Goal: Task Accomplishment & Management: Complete application form

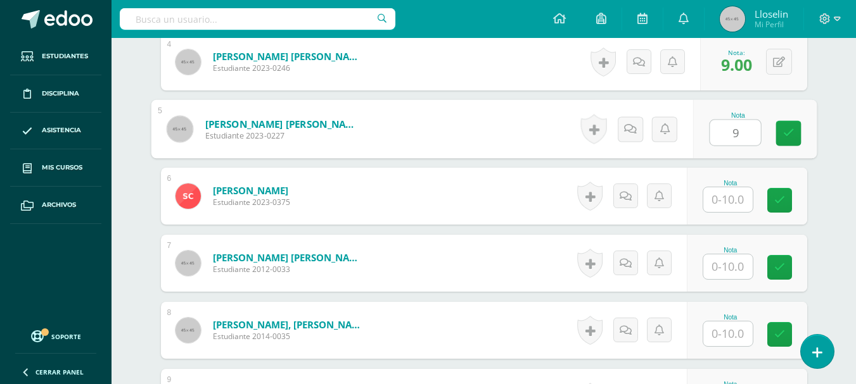
type input "9"
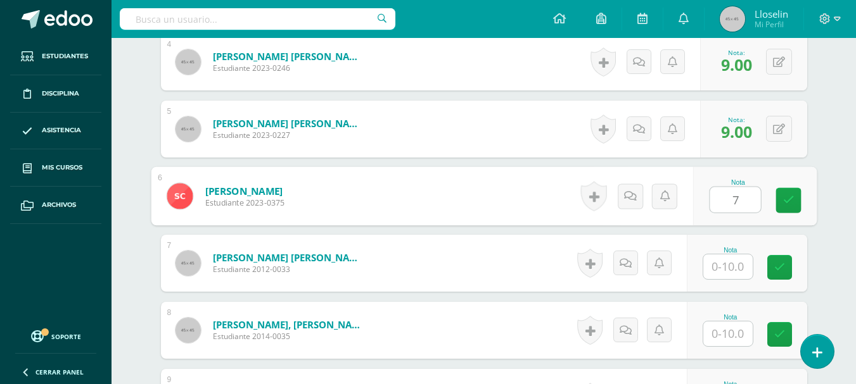
type input "7"
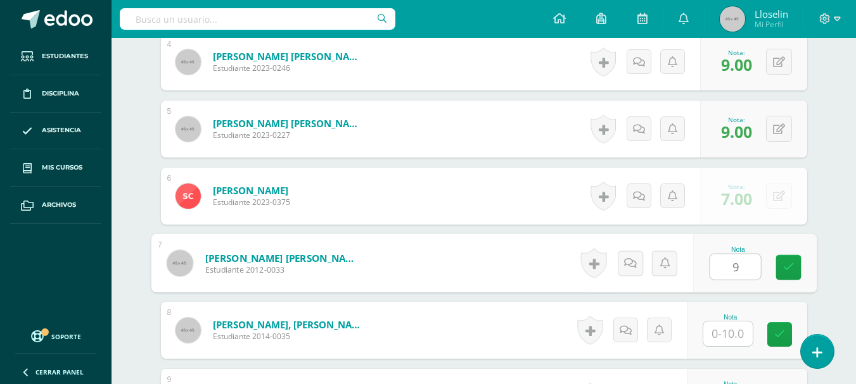
type input "9"
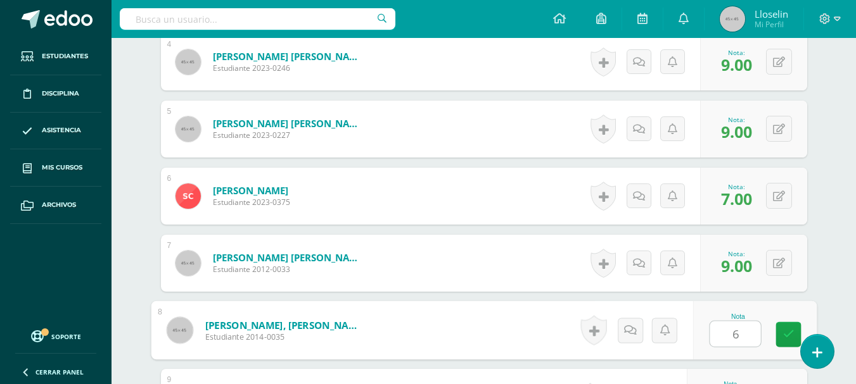
type input "6"
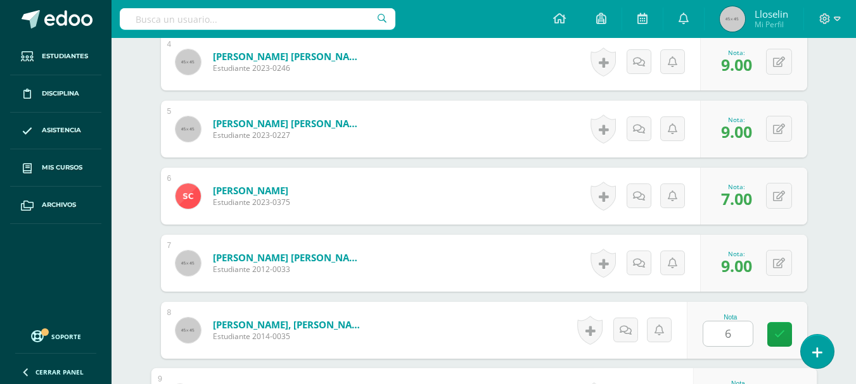
scroll to position [829, 0]
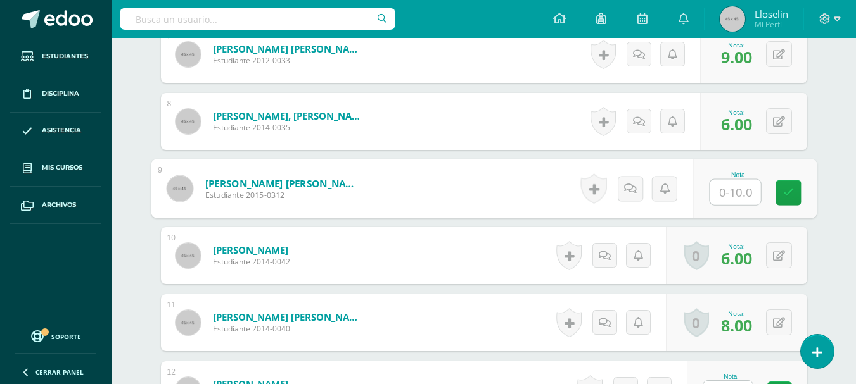
type input "6"
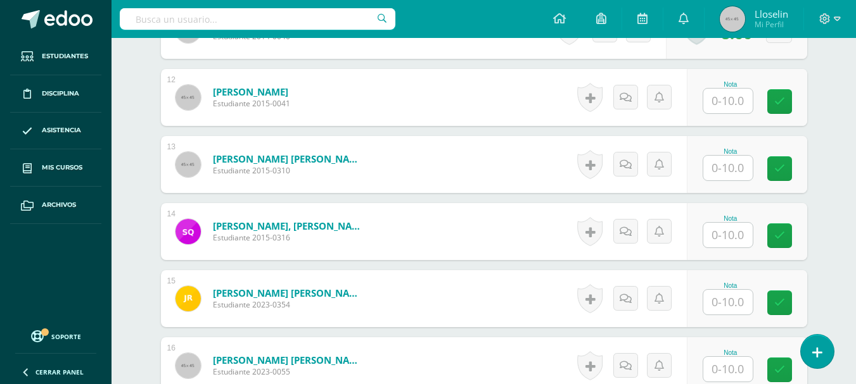
scroll to position [1125, 0]
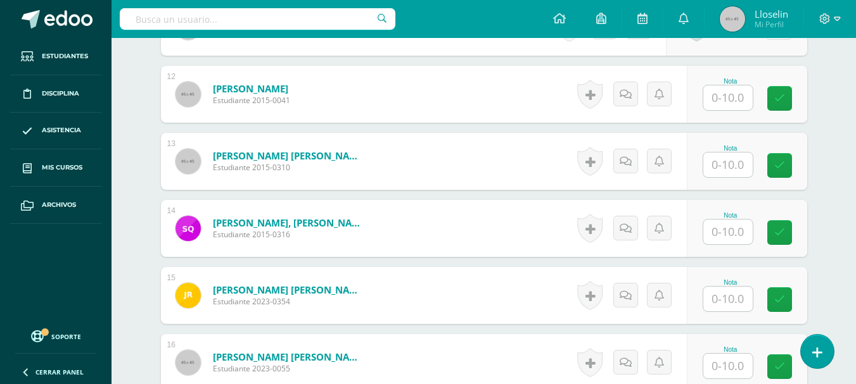
click at [740, 104] on input "text" at bounding box center [727, 97] width 49 height 25
type input "6"
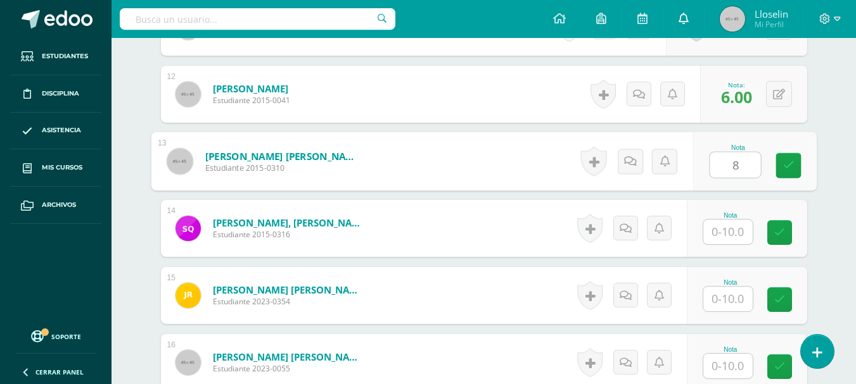
type input "8"
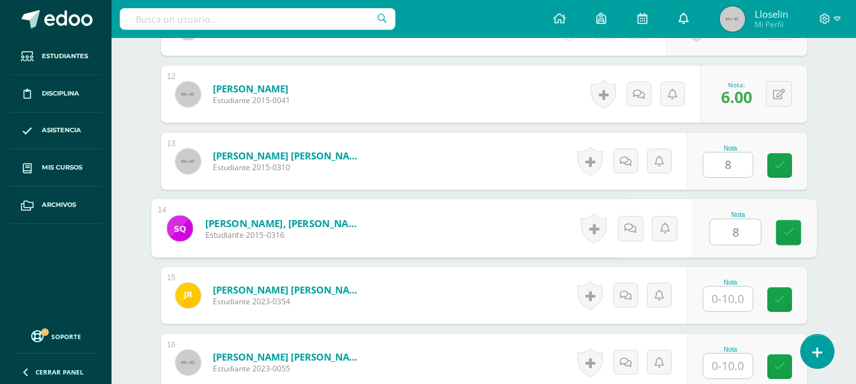
type input "8"
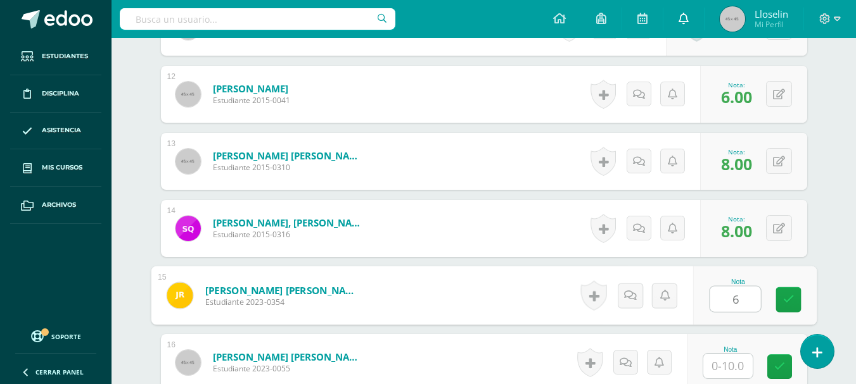
type input "6"
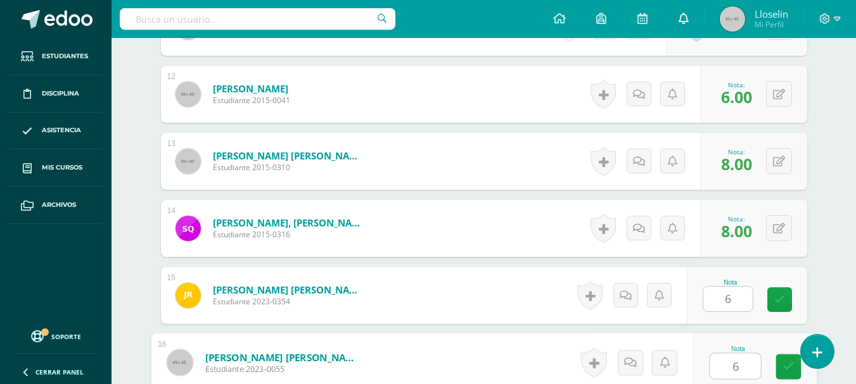
type input "6"
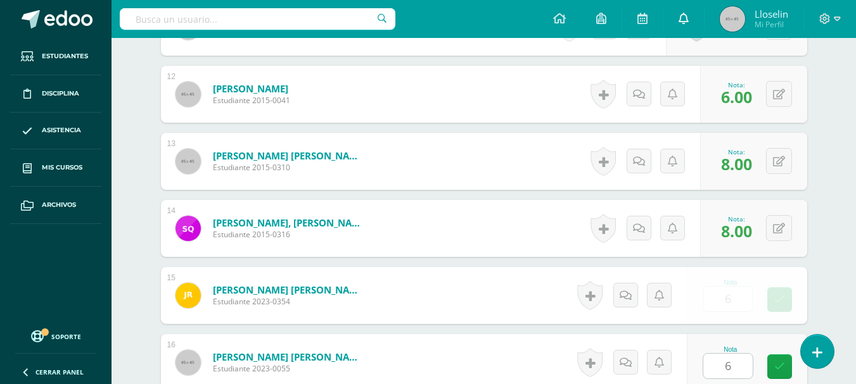
scroll to position [1366, 0]
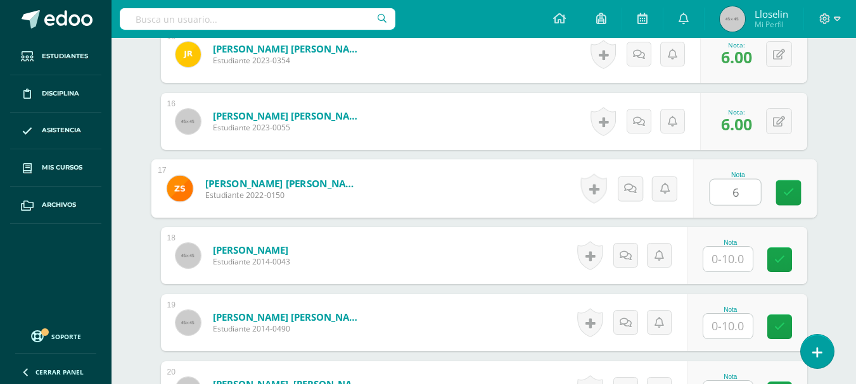
type input "6"
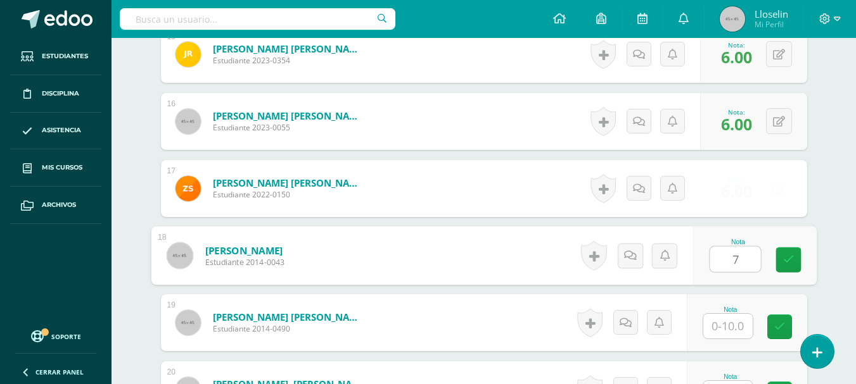
type input "7"
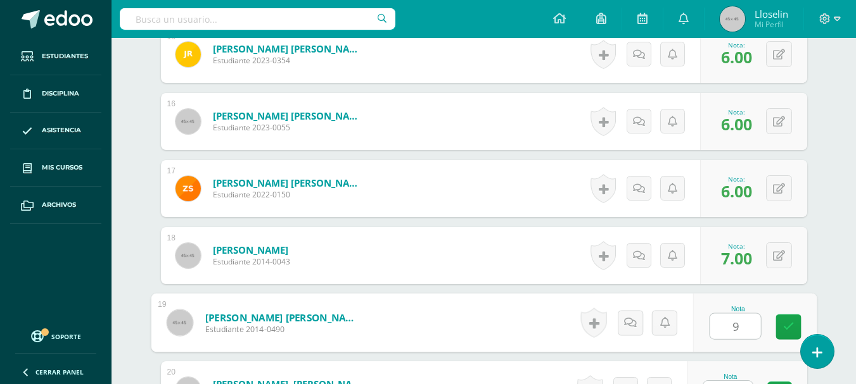
type input "9"
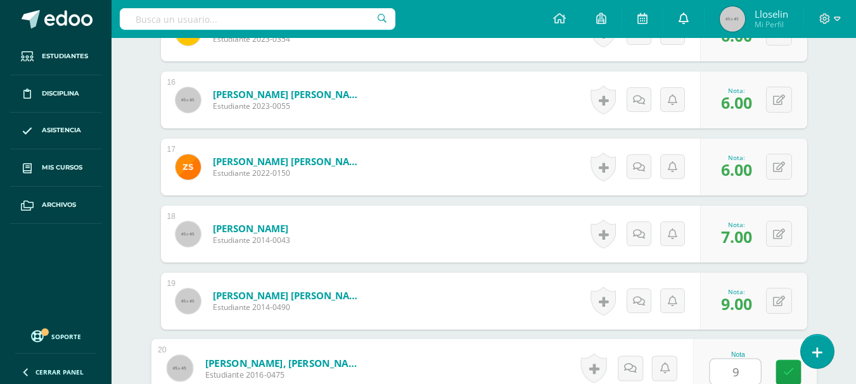
type input "9"
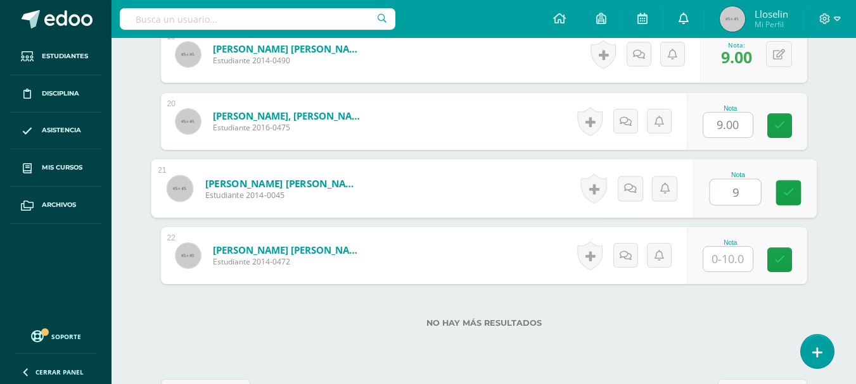
type input "9"
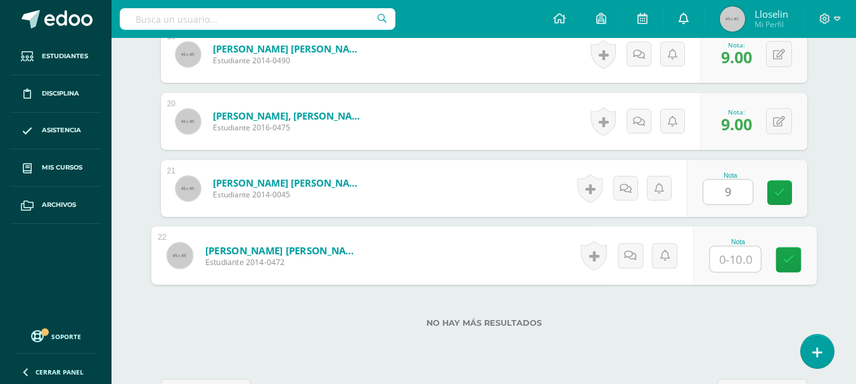
type input "8"
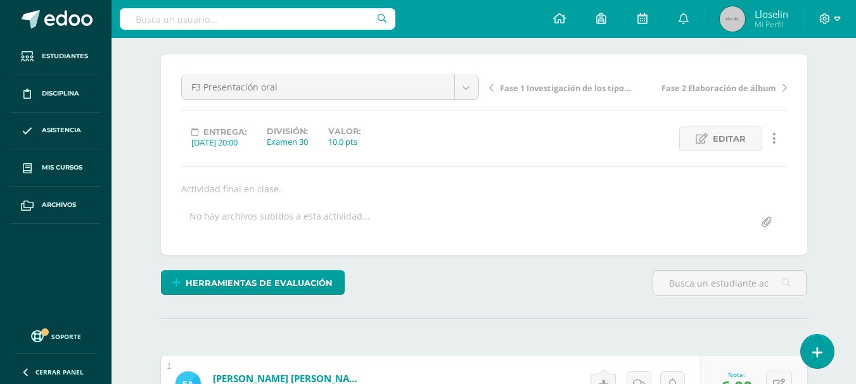
scroll to position [0, 0]
